Goal: Information Seeking & Learning: Learn about a topic

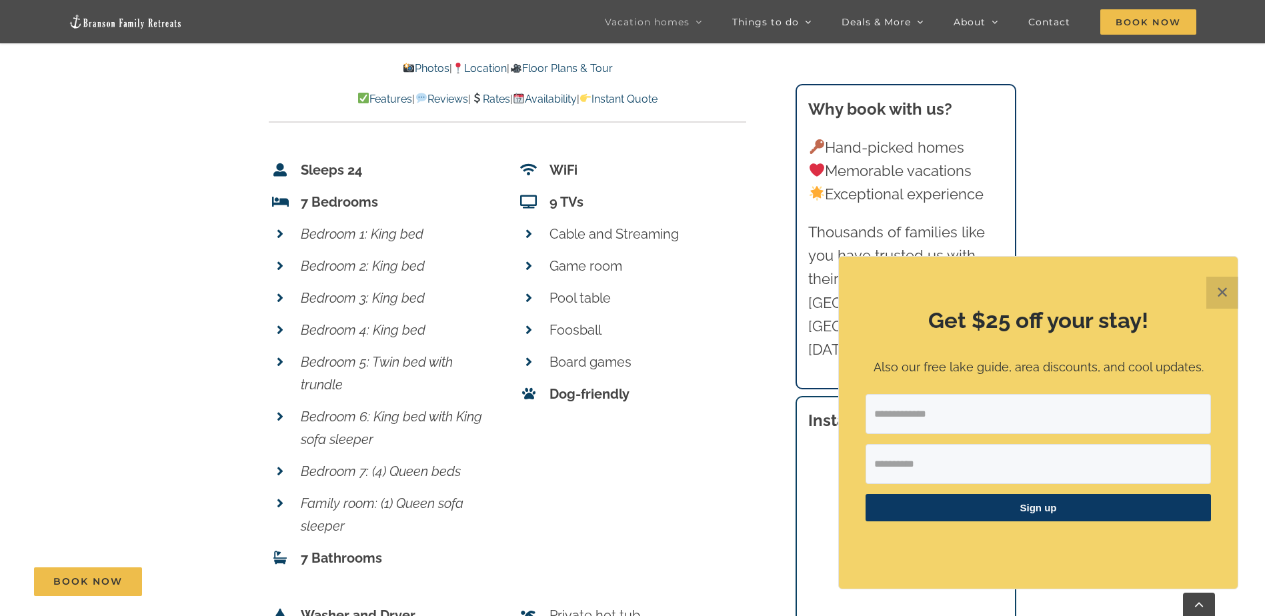
click at [1222, 294] on button "✕" at bounding box center [1222, 293] width 32 height 32
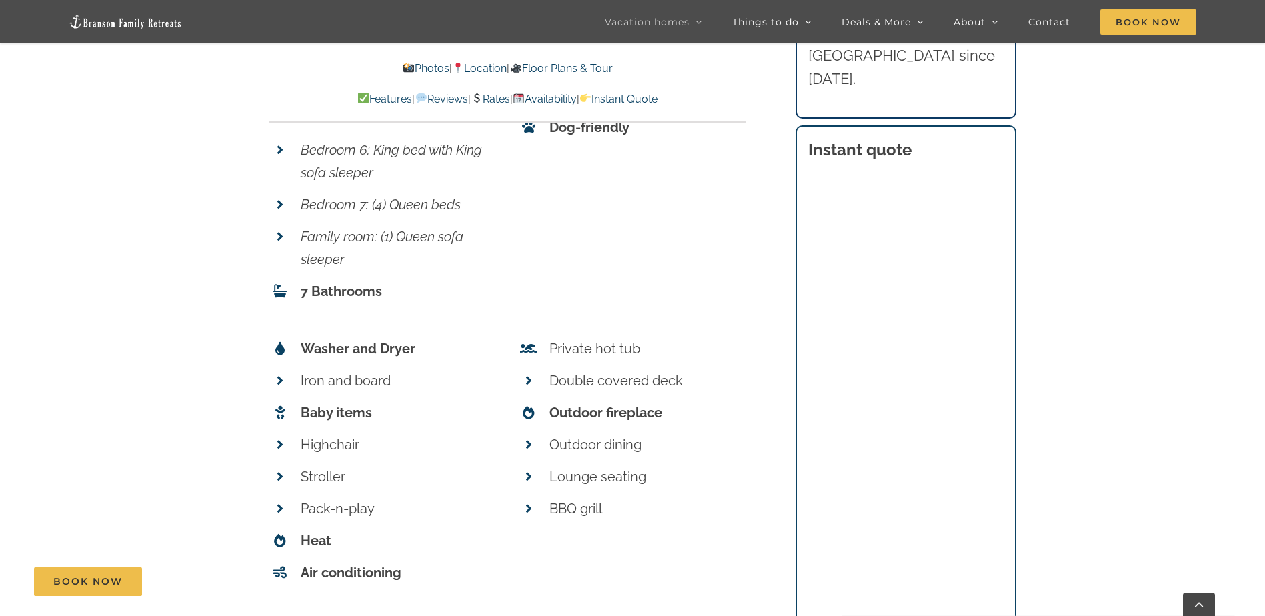
scroll to position [5225, 0]
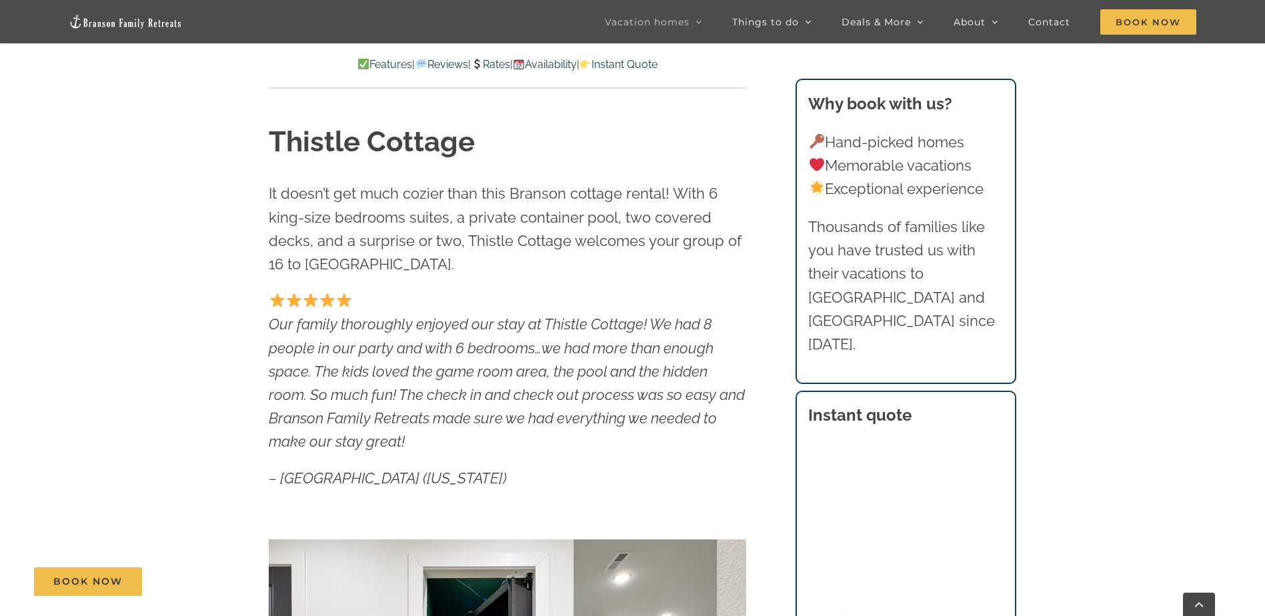
scroll to position [600, 0]
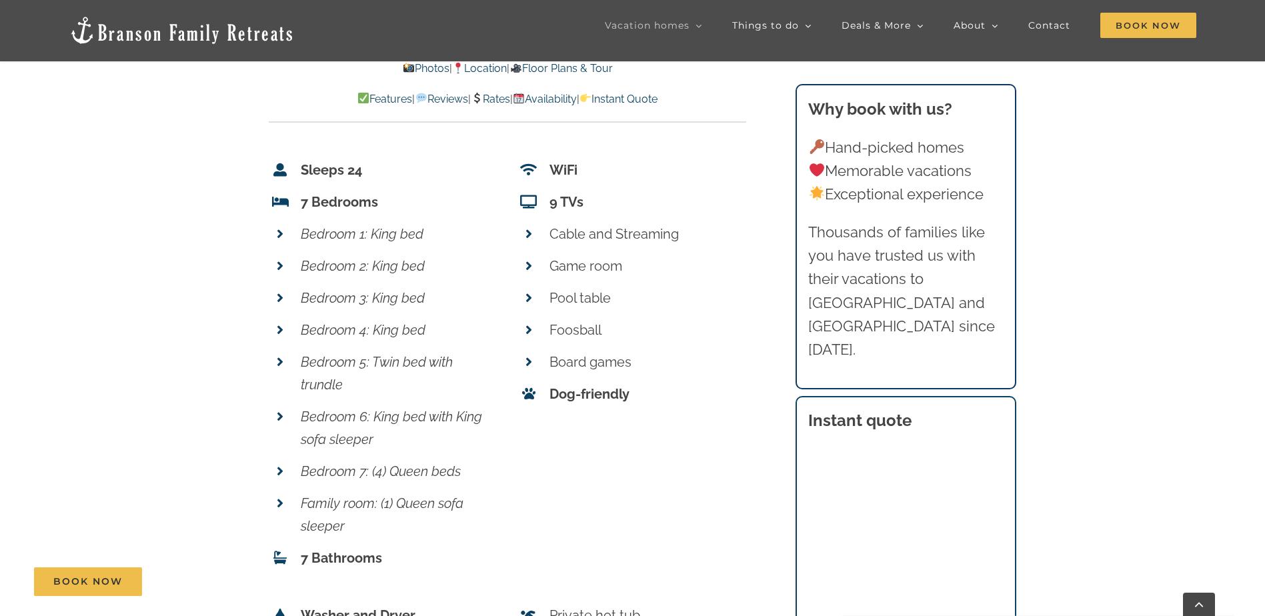
click at [281, 355] on icon at bounding box center [280, 361] width 7 height 13
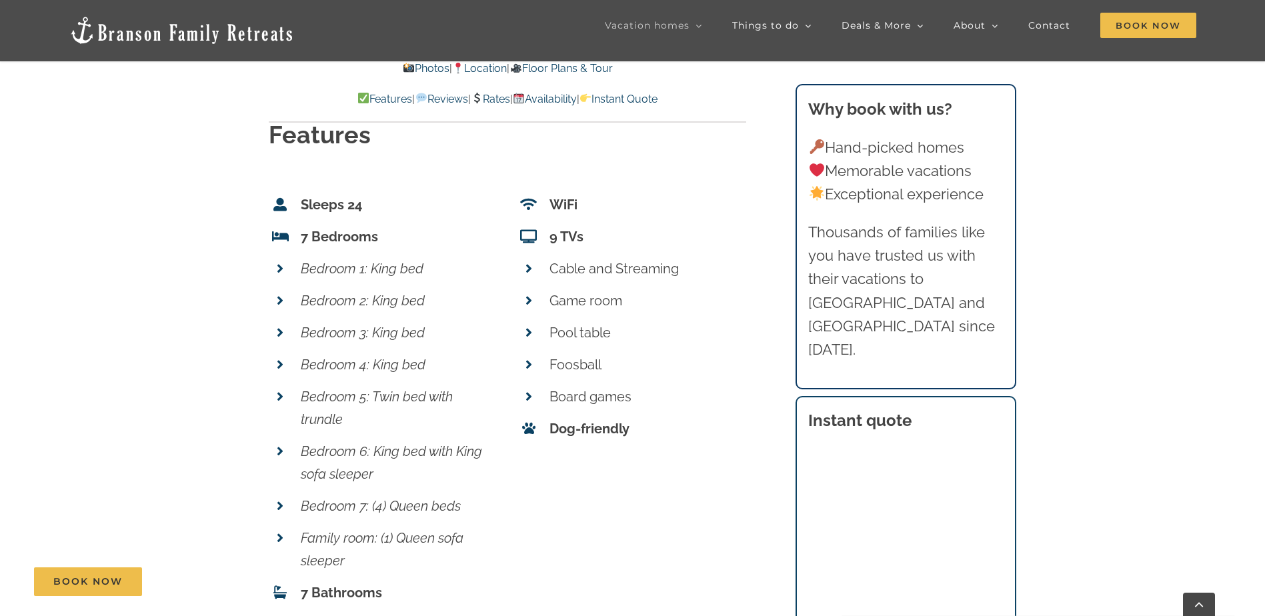
scroll to position [4825, 0]
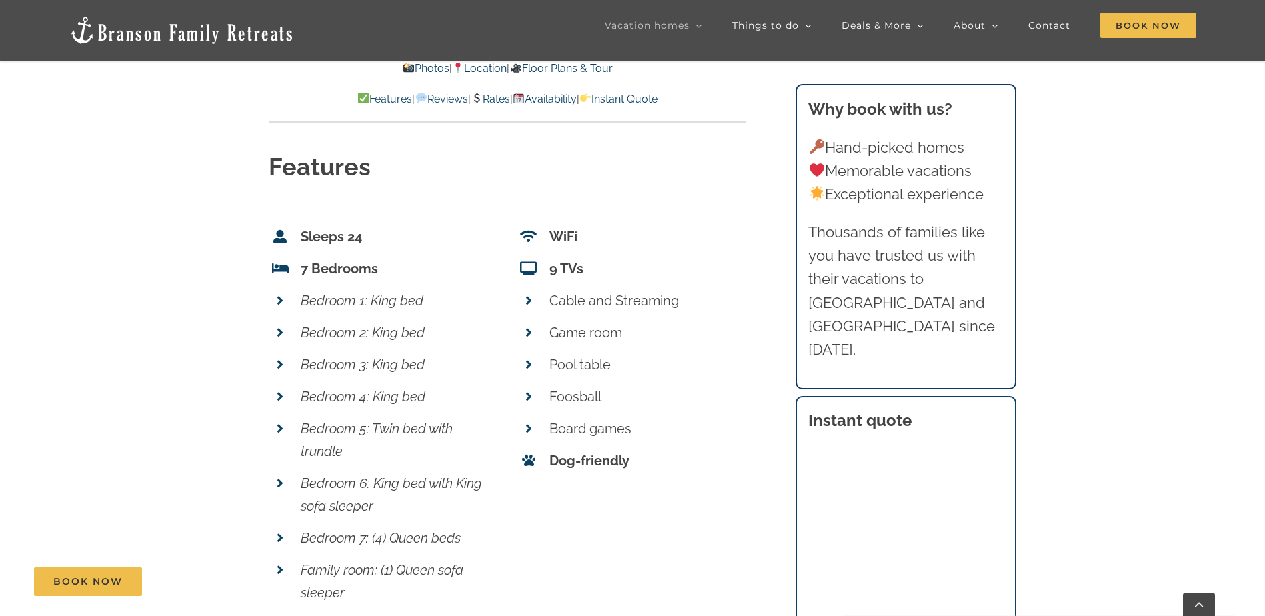
click at [590, 69] on link "Floor Plans & Tour" at bounding box center [560, 68] width 103 height 13
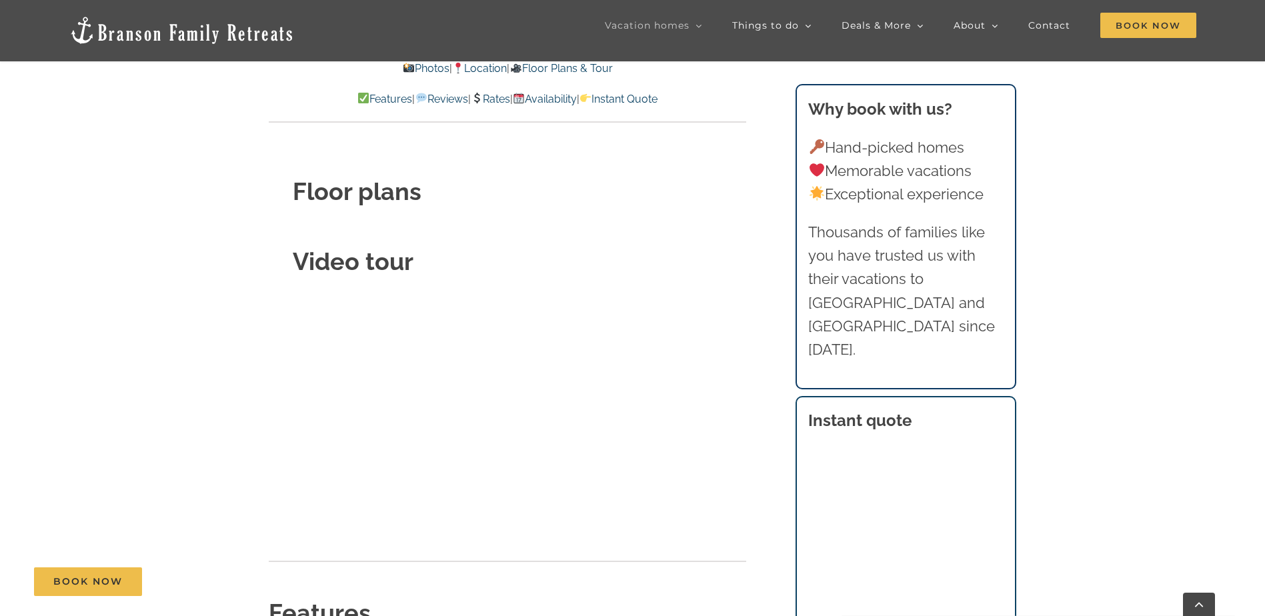
click at [595, 68] on link "Floor Plans & Tour" at bounding box center [560, 68] width 103 height 13
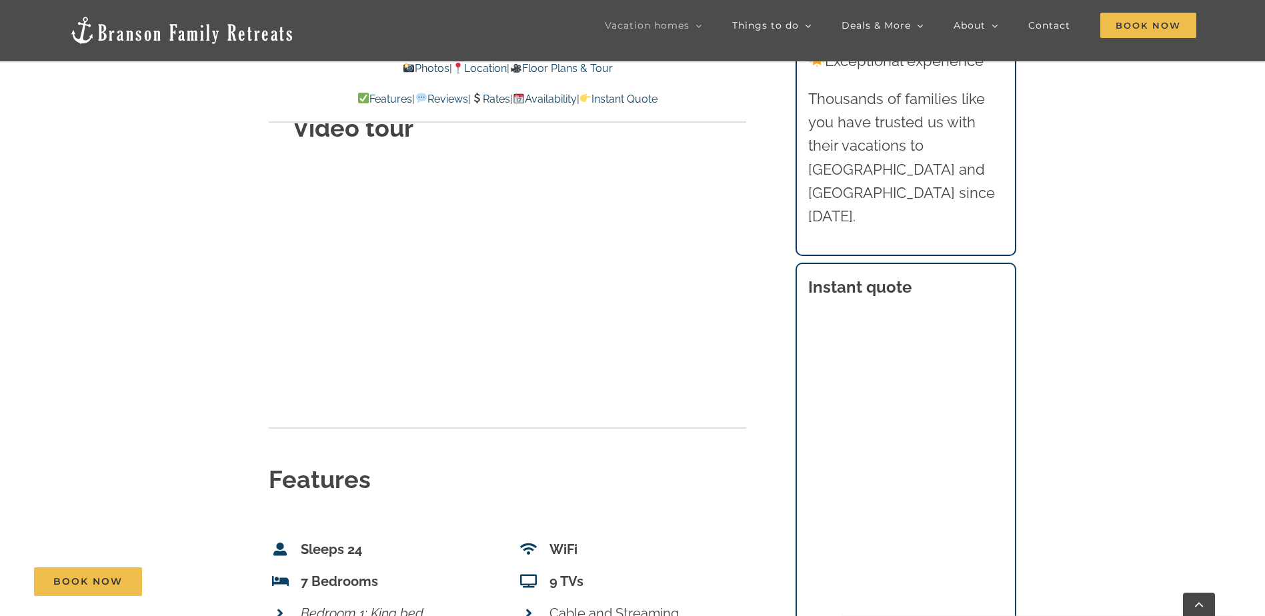
click at [605, 70] on link "Floor Plans & Tour" at bounding box center [560, 68] width 103 height 13
click at [583, 67] on link "Floor Plans & Tour" at bounding box center [560, 68] width 103 height 13
click at [569, 69] on link "Floor Plans & Tour" at bounding box center [560, 68] width 103 height 13
click at [415, 66] on link "Photos" at bounding box center [426, 68] width 47 height 13
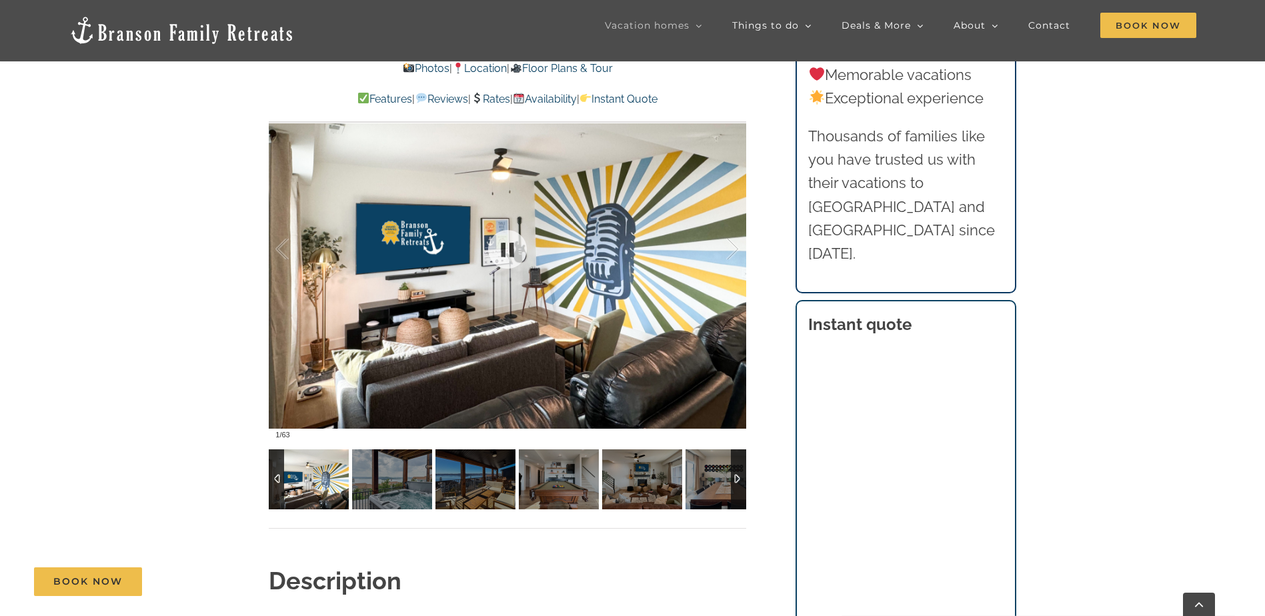
scroll to position [999, 0]
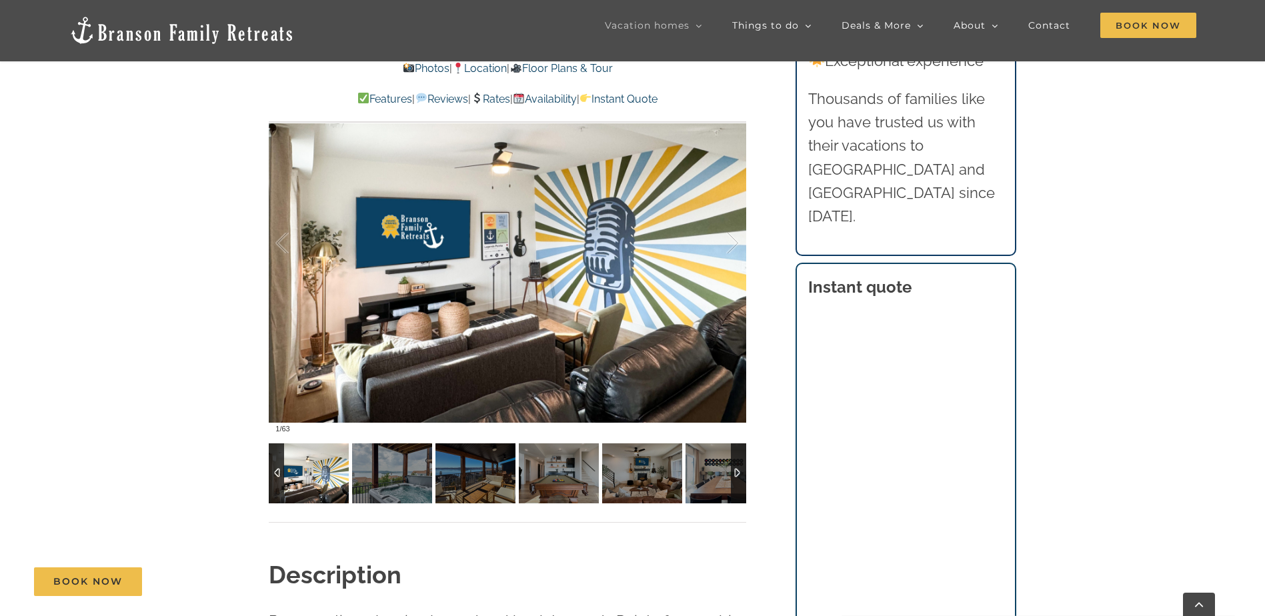
click at [740, 477] on div at bounding box center [738, 473] width 15 height 60
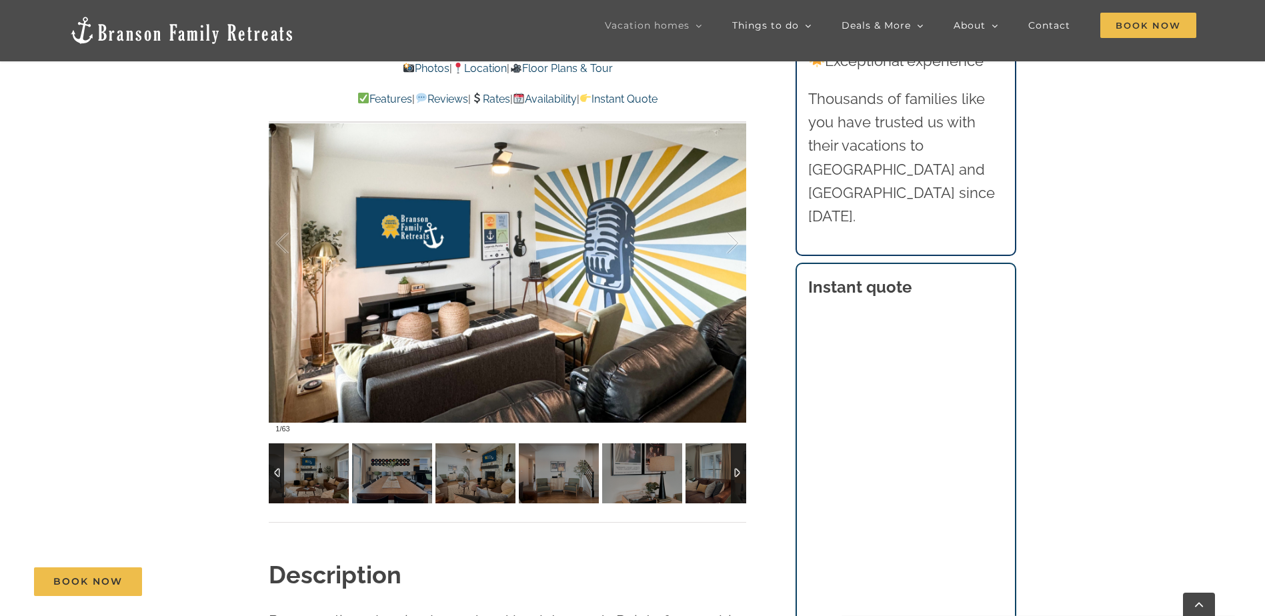
click at [740, 477] on div at bounding box center [738, 473] width 15 height 60
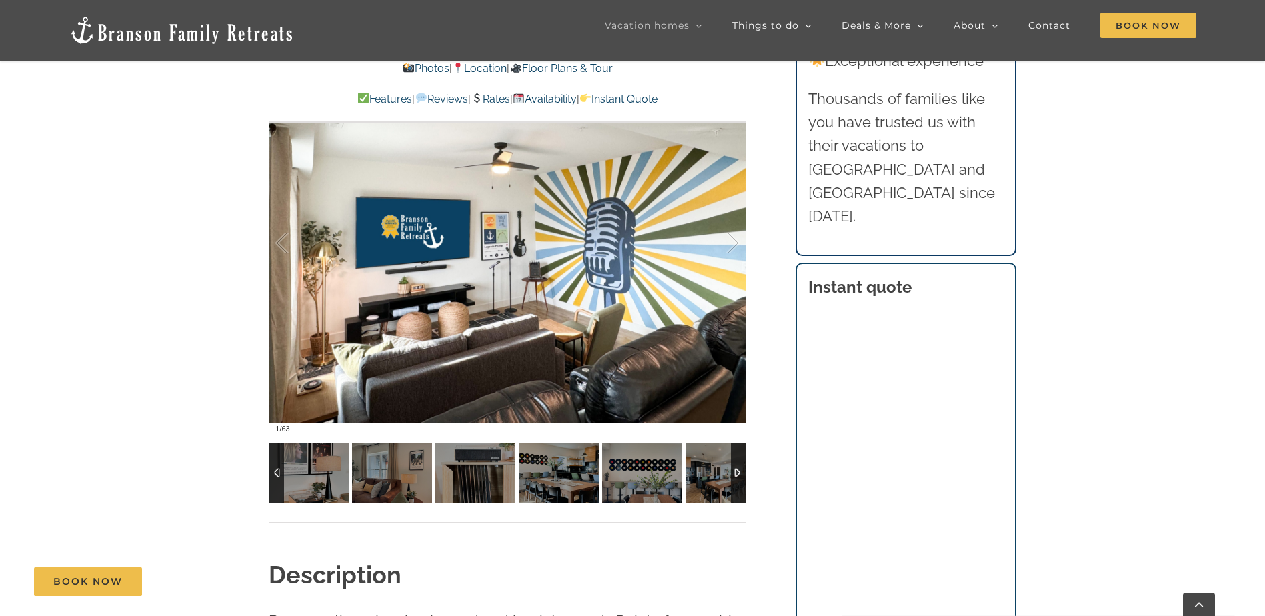
click at [740, 477] on div at bounding box center [738, 473] width 15 height 60
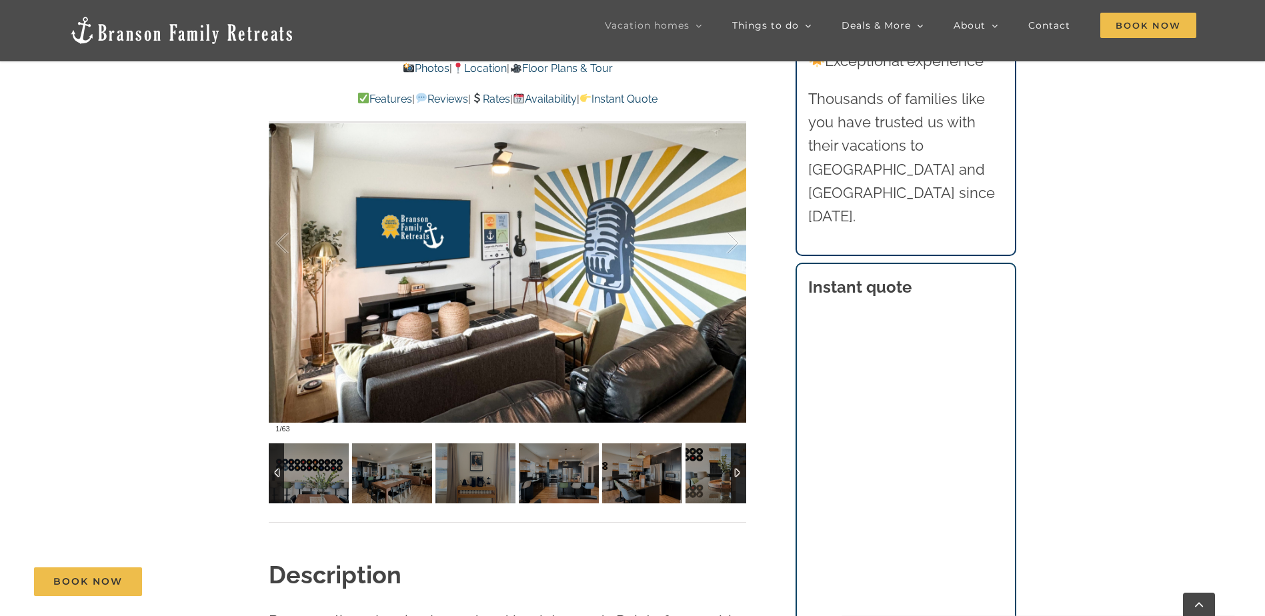
click at [740, 477] on div at bounding box center [738, 473] width 15 height 60
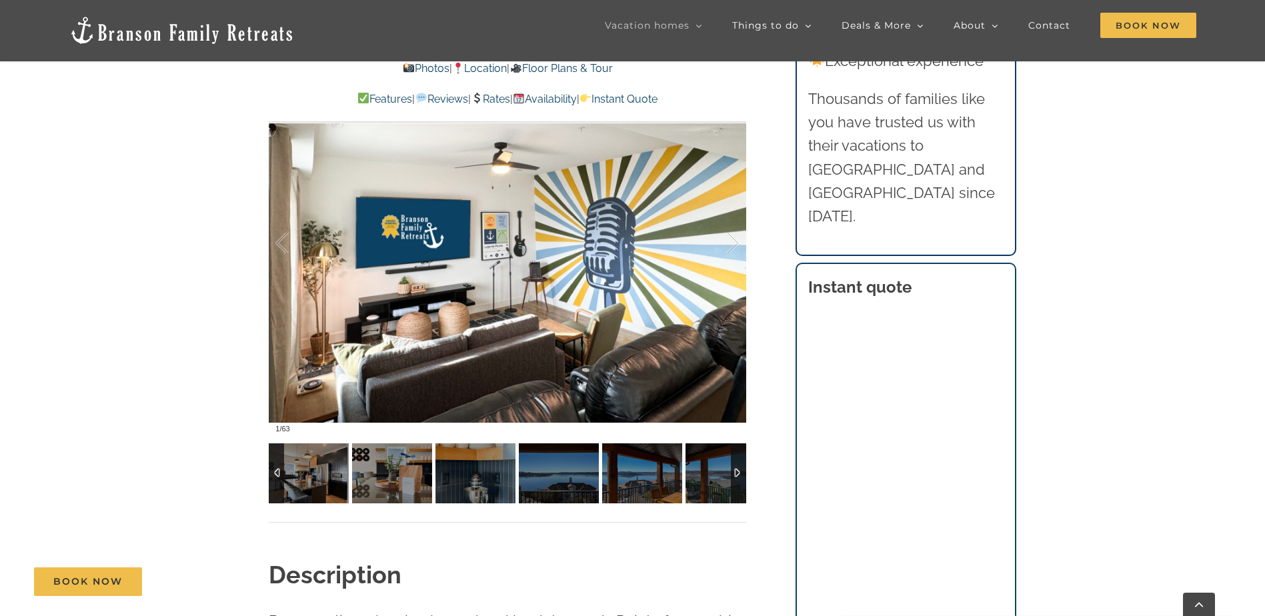
click at [740, 477] on div at bounding box center [738, 473] width 15 height 60
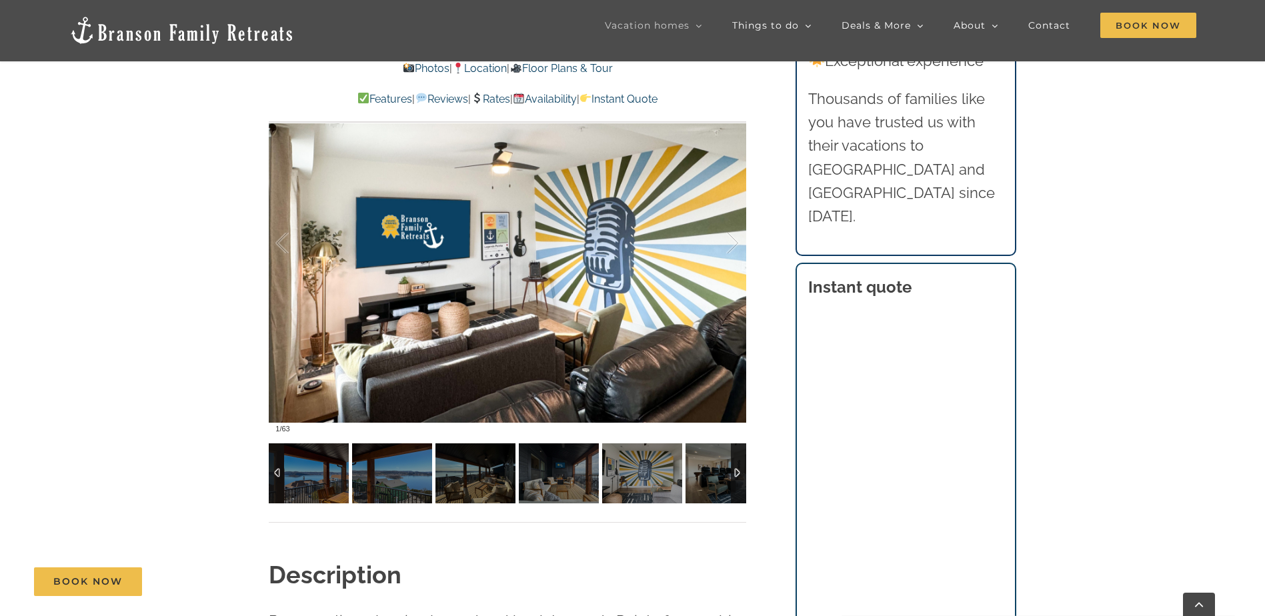
click at [739, 477] on div at bounding box center [738, 473] width 15 height 60
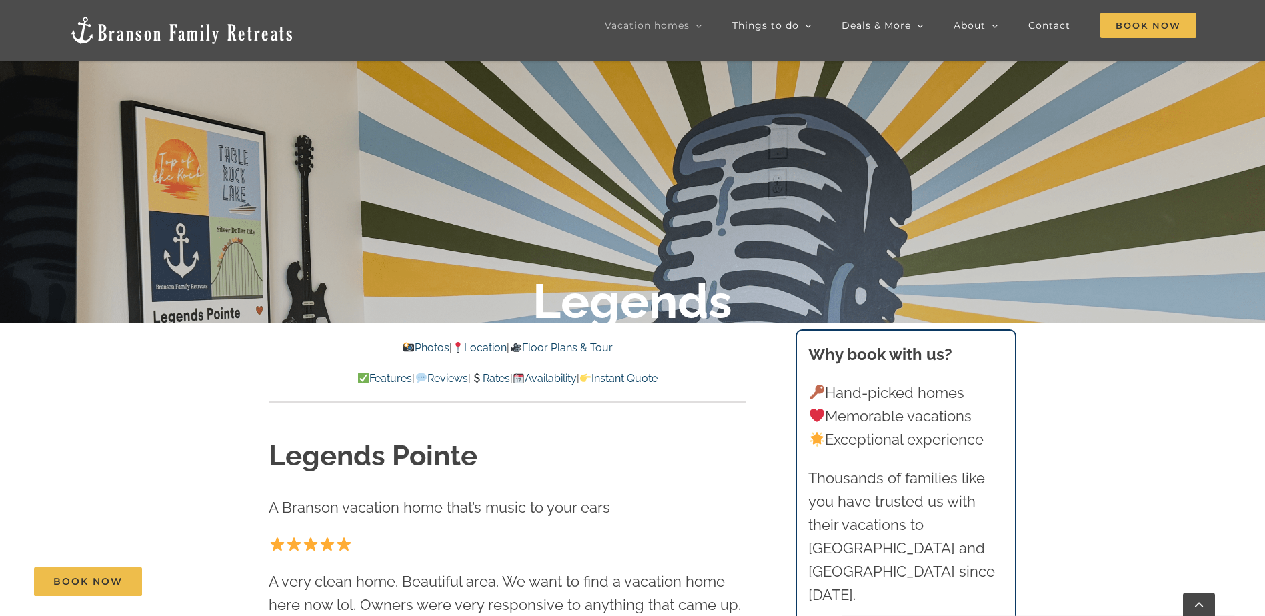
click at [581, 342] on link "Floor Plans & Tour" at bounding box center [560, 347] width 103 height 13
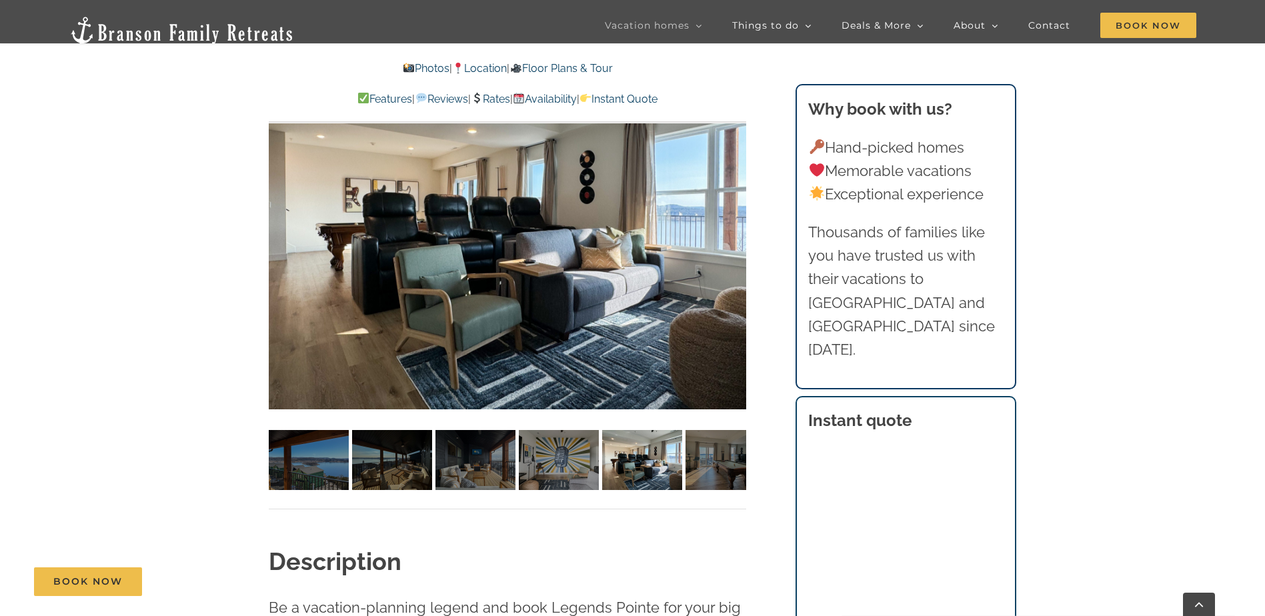
scroll to position [931, 0]
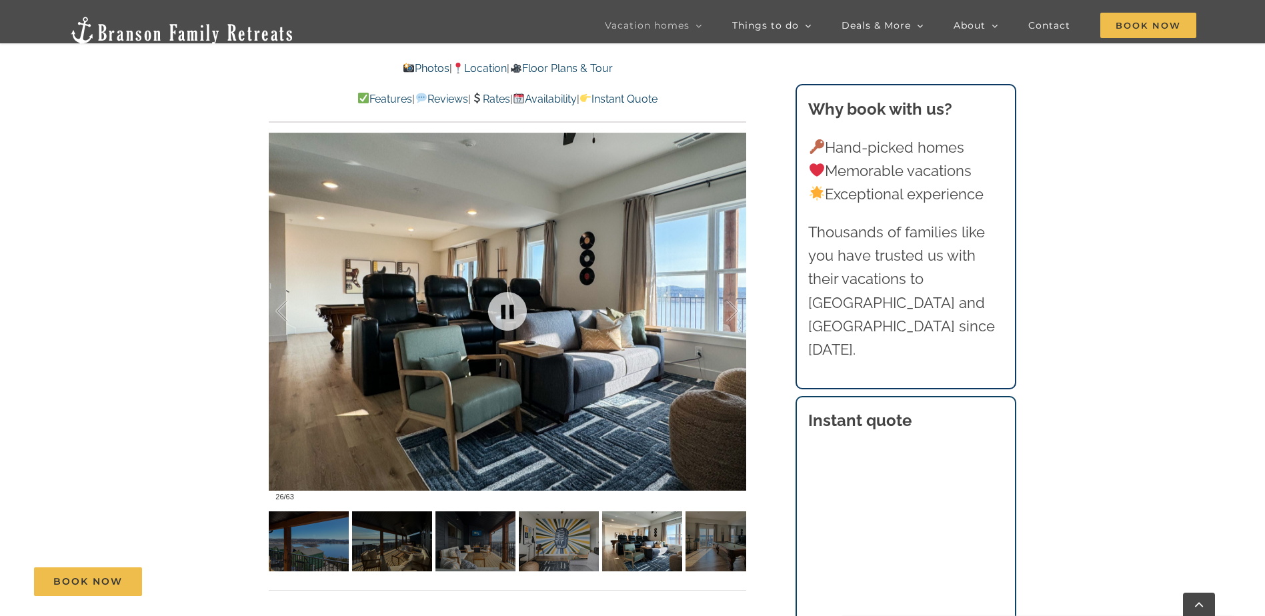
drag, startPoint x: 556, startPoint y: 371, endPoint x: 557, endPoint y: 362, distance: 8.7
click at [557, 371] on div at bounding box center [507, 311] width 477 height 392
click at [503, 311] on link at bounding box center [507, 311] width 53 height 53
click at [507, 311] on link at bounding box center [507, 311] width 53 height 53
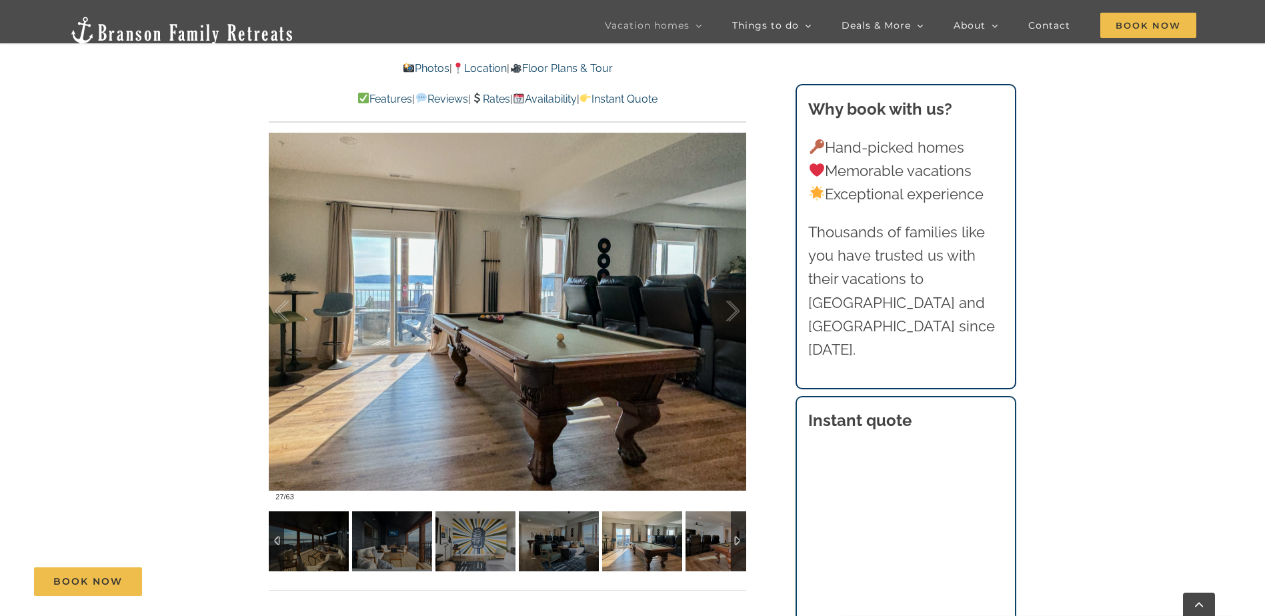
click at [737, 540] on div at bounding box center [738, 541] width 15 height 60
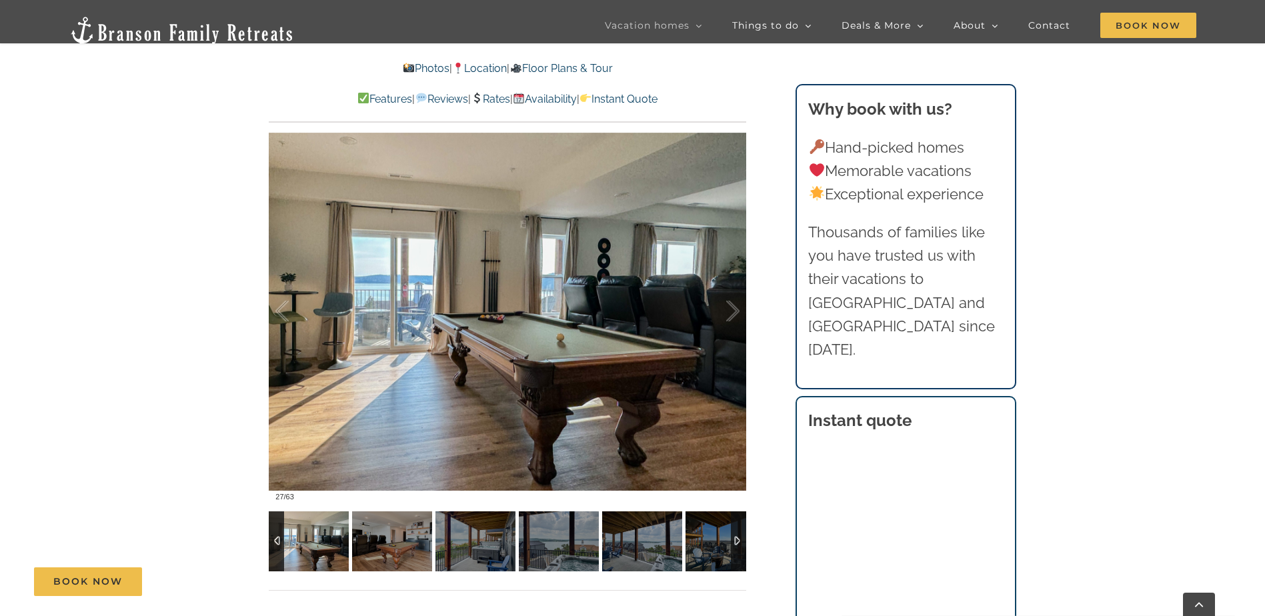
click at [737, 543] on div at bounding box center [738, 541] width 15 height 60
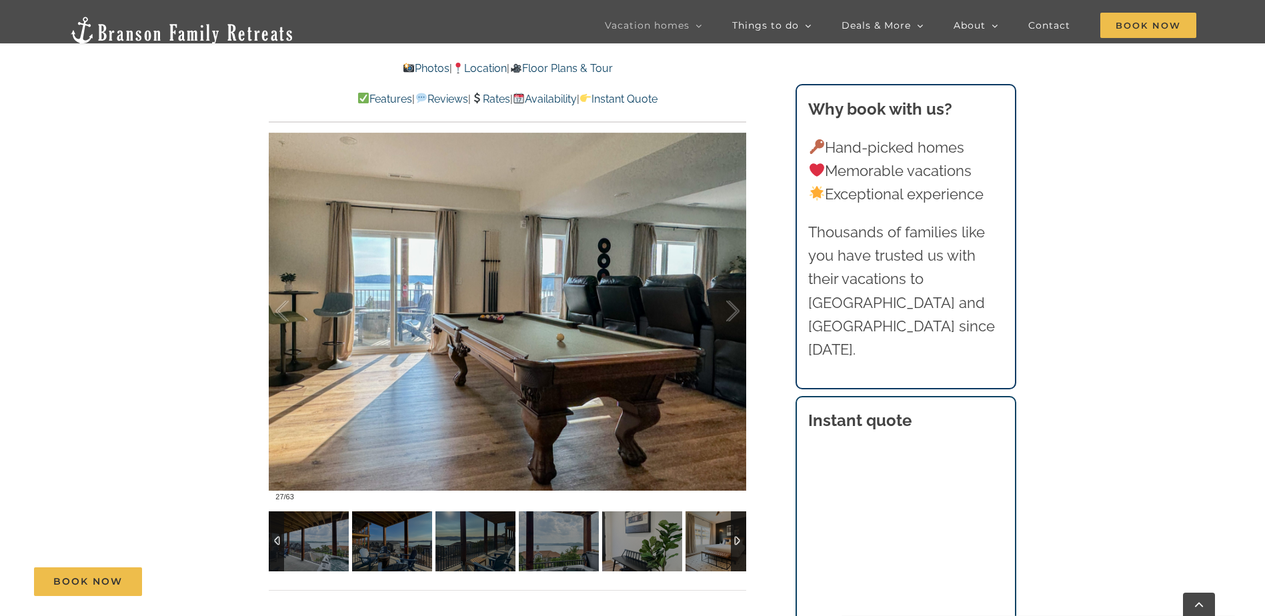
click at [737, 543] on div at bounding box center [738, 541] width 15 height 60
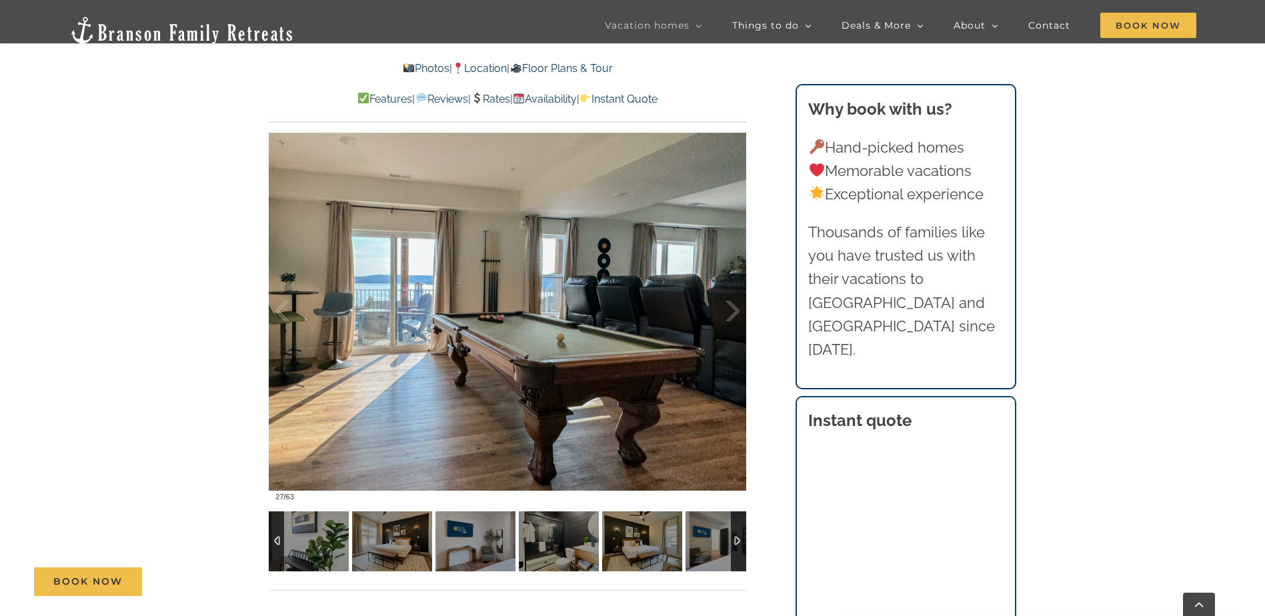
click at [735, 545] on div at bounding box center [738, 541] width 15 height 60
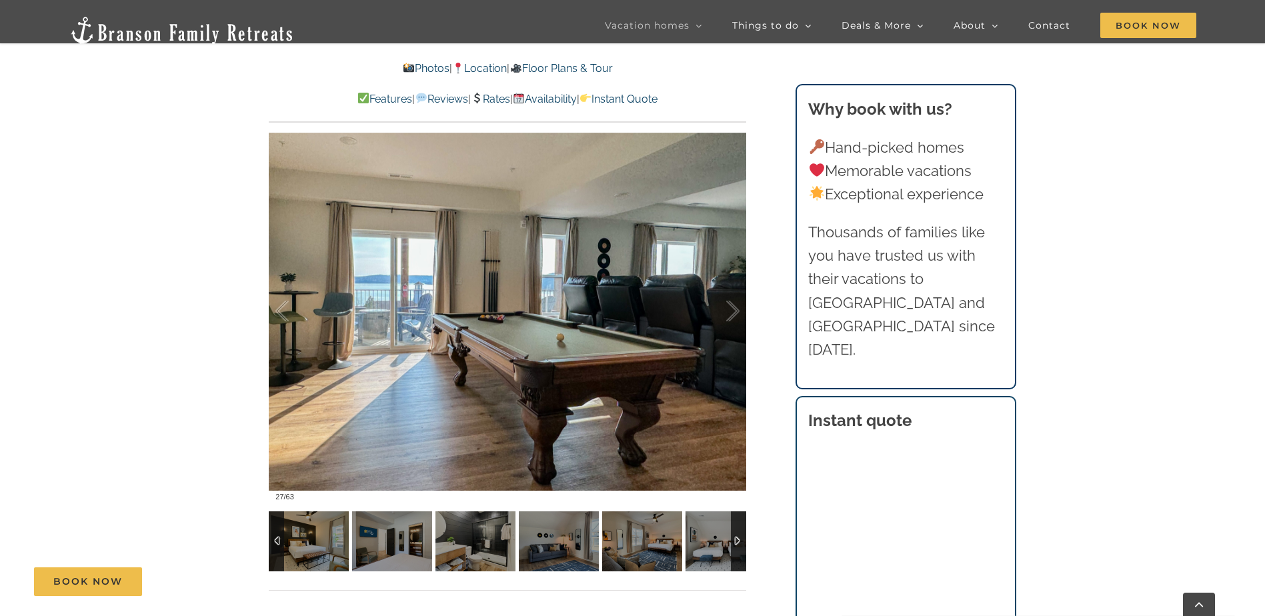
click at [735, 545] on div at bounding box center [738, 541] width 15 height 60
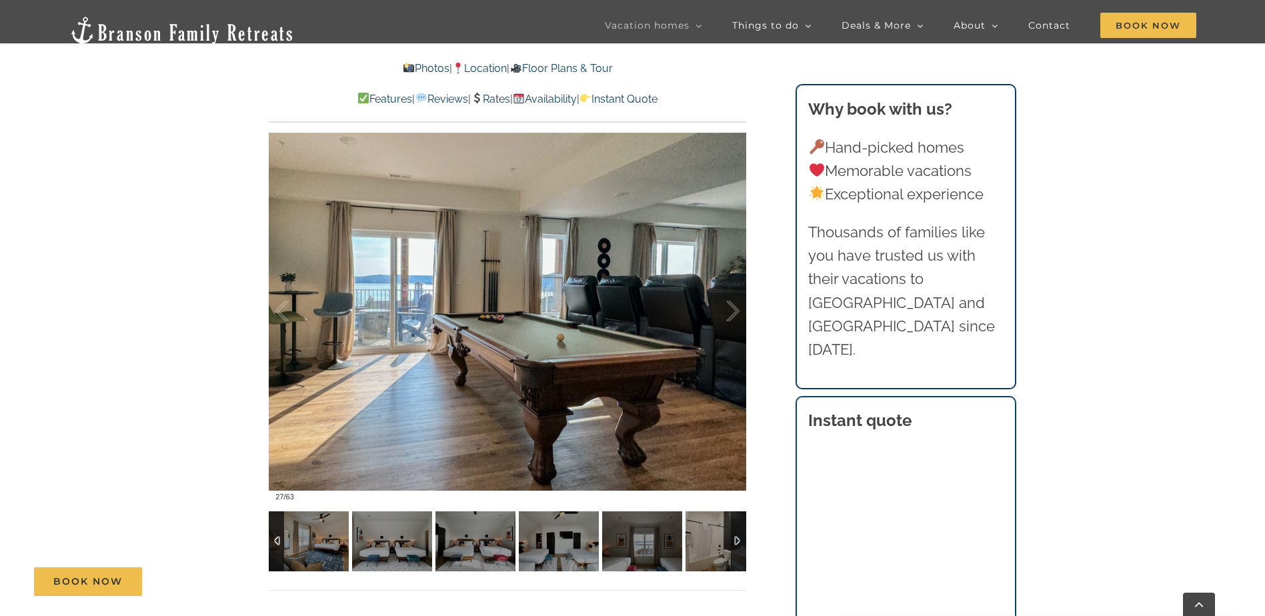
click at [735, 545] on div at bounding box center [738, 541] width 15 height 60
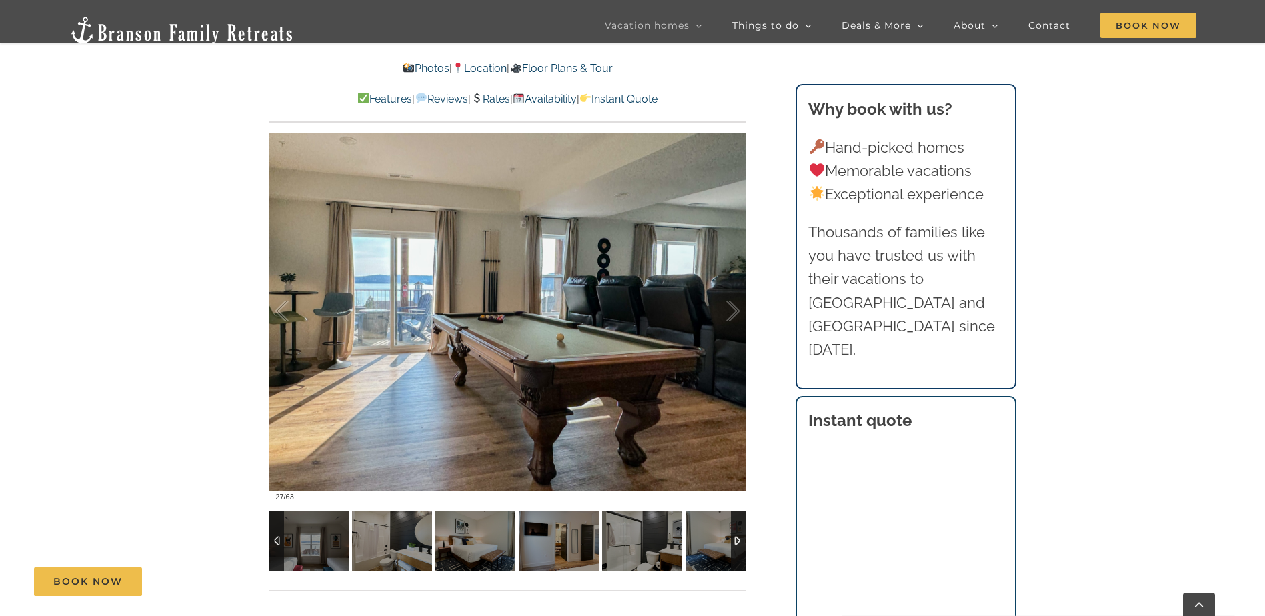
click at [735, 543] on div at bounding box center [738, 541] width 15 height 60
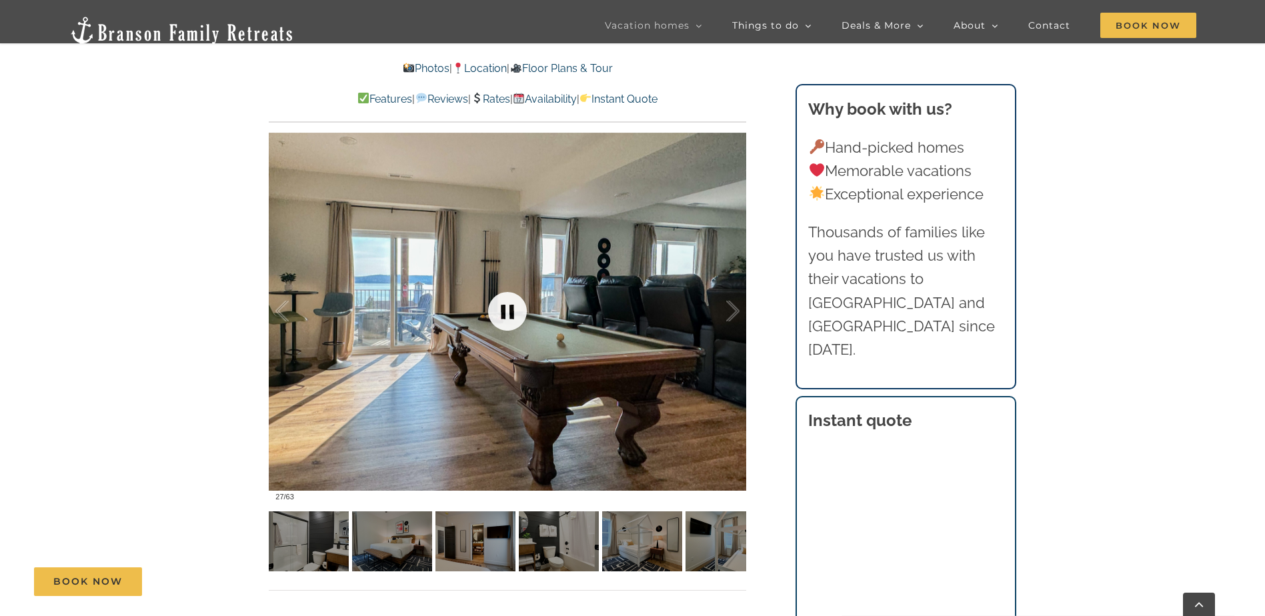
click at [501, 309] on link at bounding box center [507, 311] width 53 height 53
click at [513, 304] on link at bounding box center [507, 311] width 53 height 53
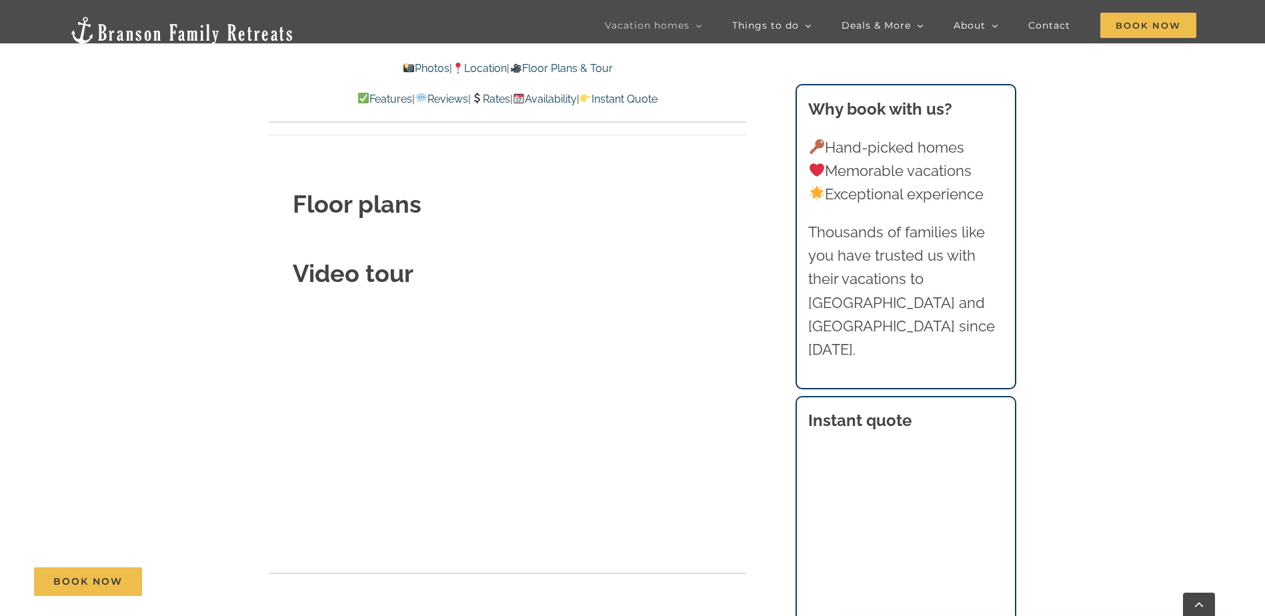
scroll to position [4823, 0]
drag, startPoint x: 143, startPoint y: 399, endPoint x: 238, endPoint y: 185, distance: 234.0
click at [151, 386] on main "Legends Pointe at Table Rock Lake | Branson Family Retreats tyann.vhb@gmail.com…" at bounding box center [632, 371] width 1265 height 9079
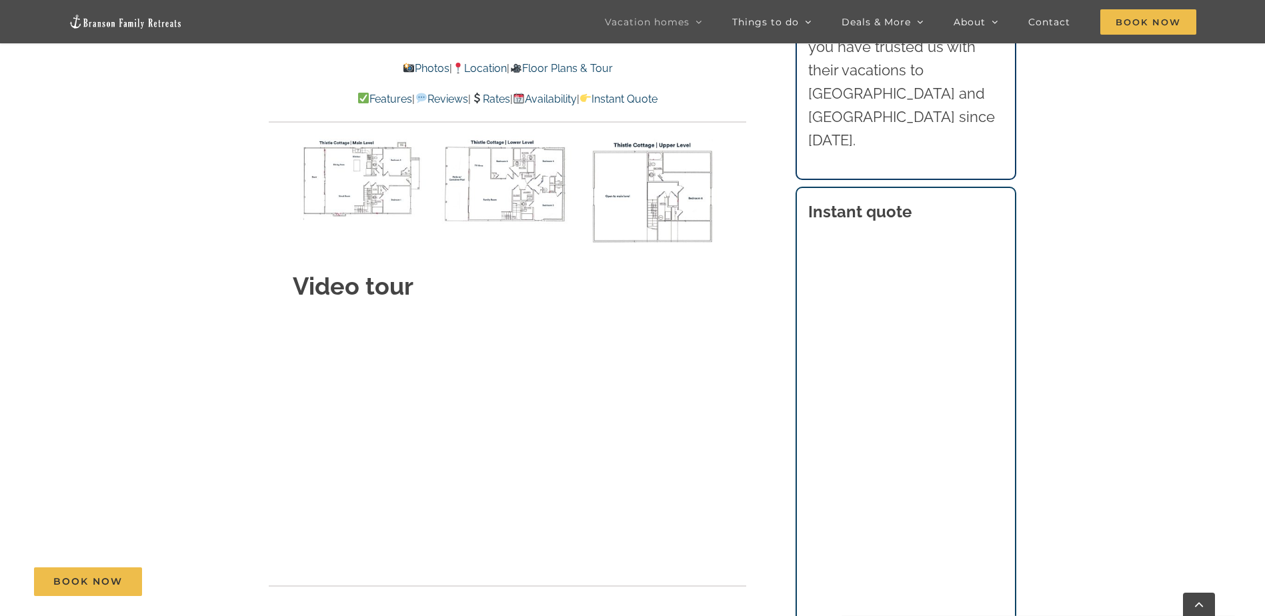
scroll to position [5068, 0]
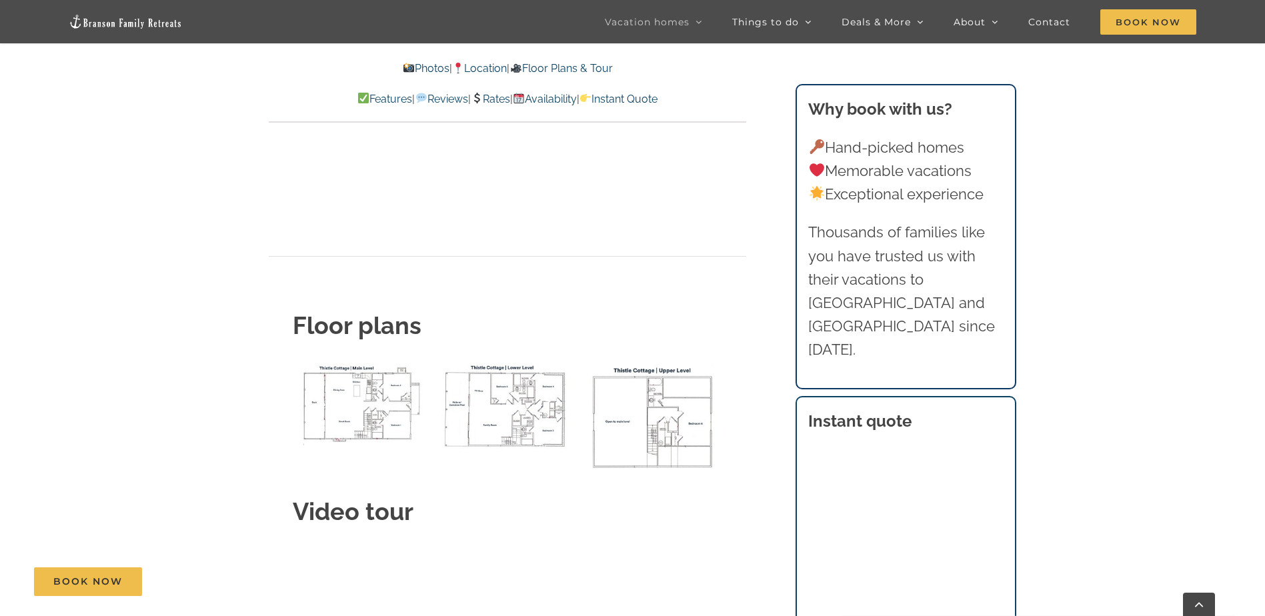
click at [477, 361] on img "Thistle Cottage upper level floor plan" at bounding box center [507, 406] width 139 height 91
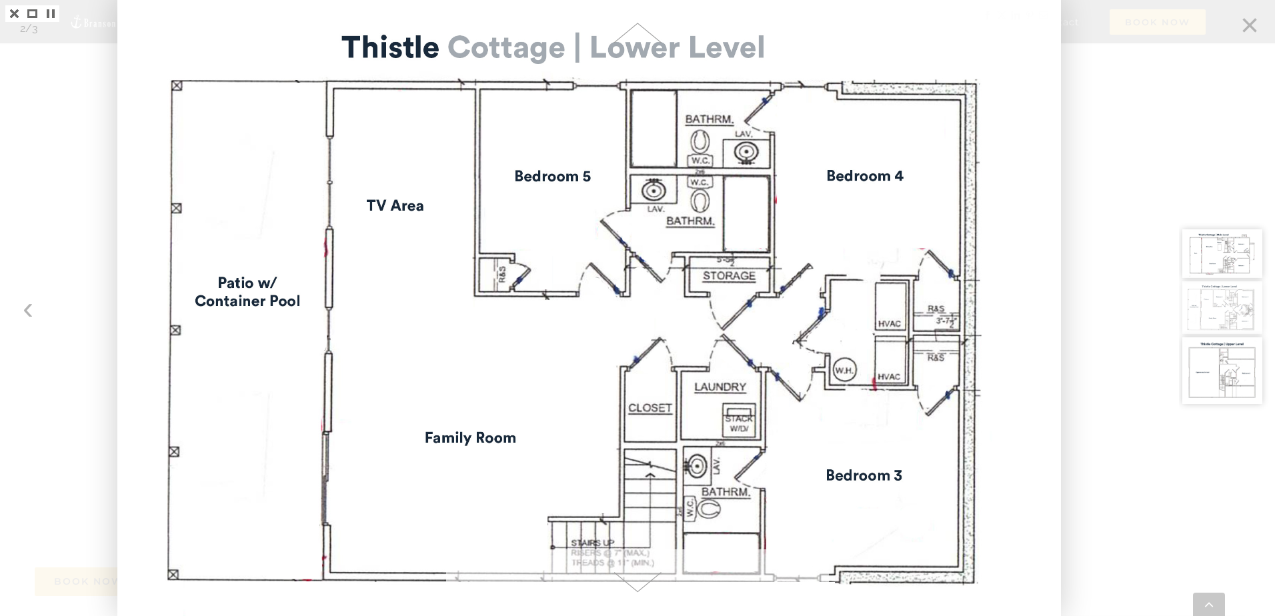
click at [1156, 89] on div at bounding box center [637, 308] width 1275 height 616
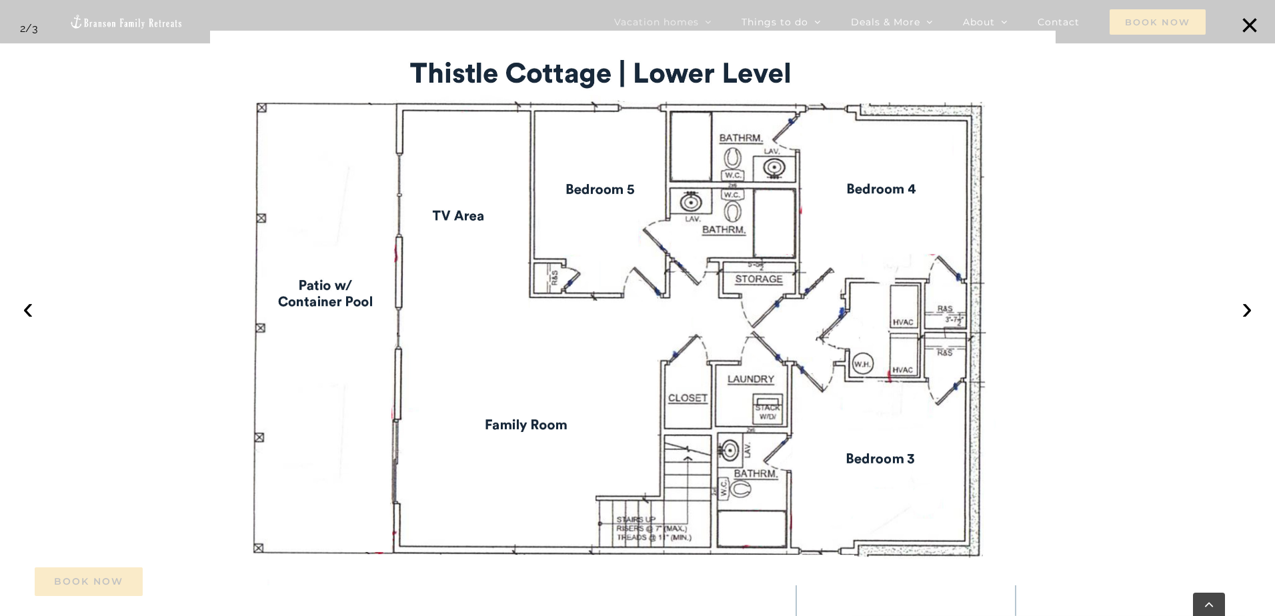
click at [1024, 408] on img at bounding box center [632, 308] width 845 height 555
click at [1246, 29] on button "×" at bounding box center [1249, 25] width 29 height 29
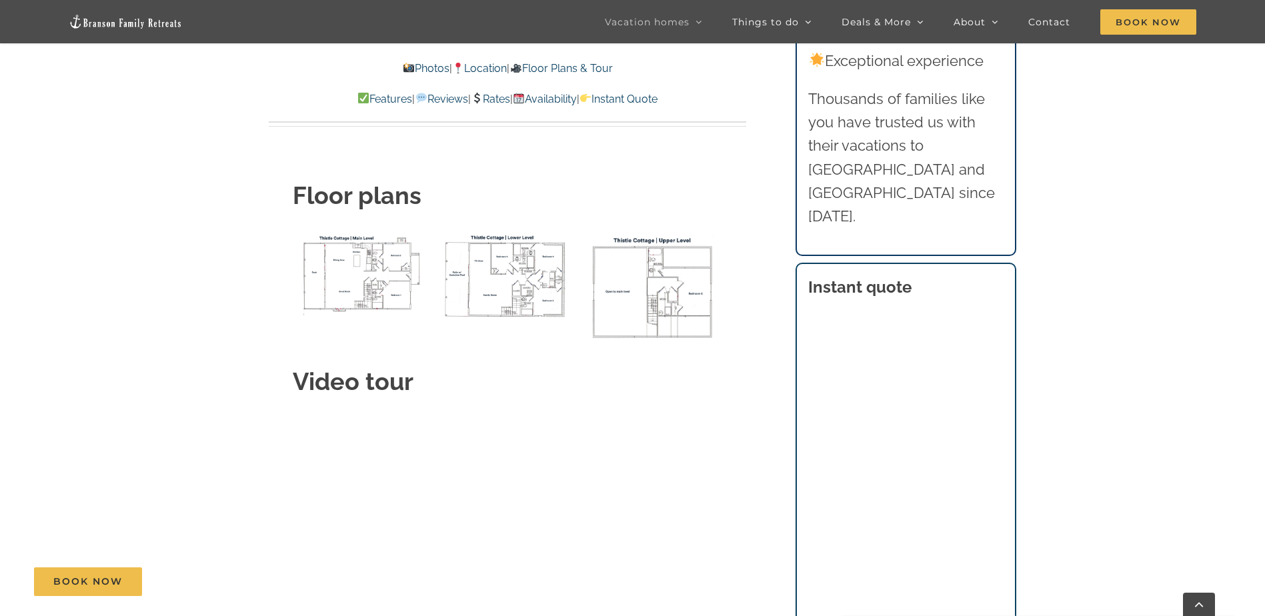
scroll to position [5201, 0]
